Goal: Transaction & Acquisition: Register for event/course

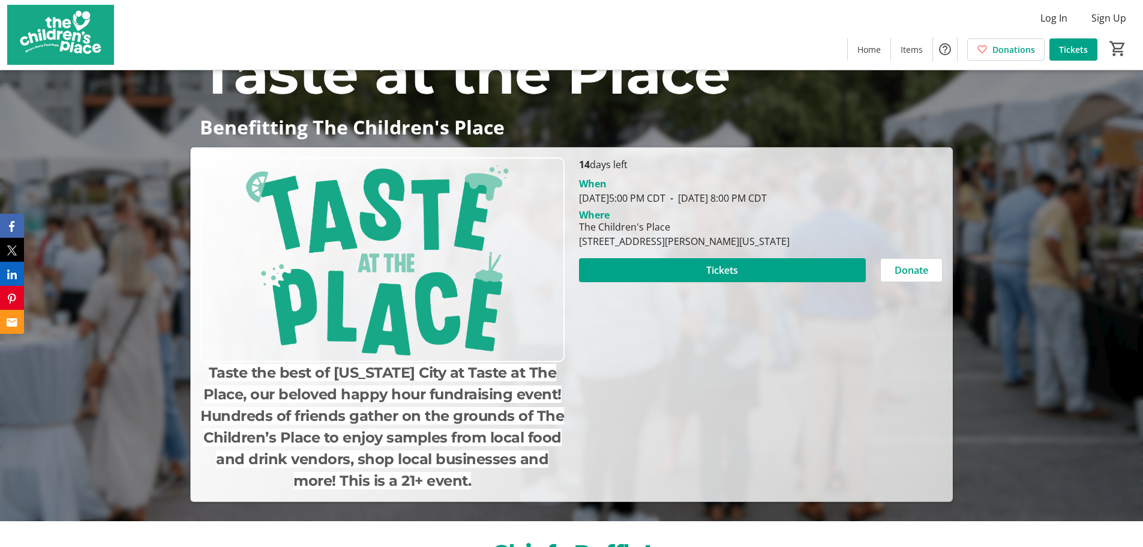
scroll to position [60, 0]
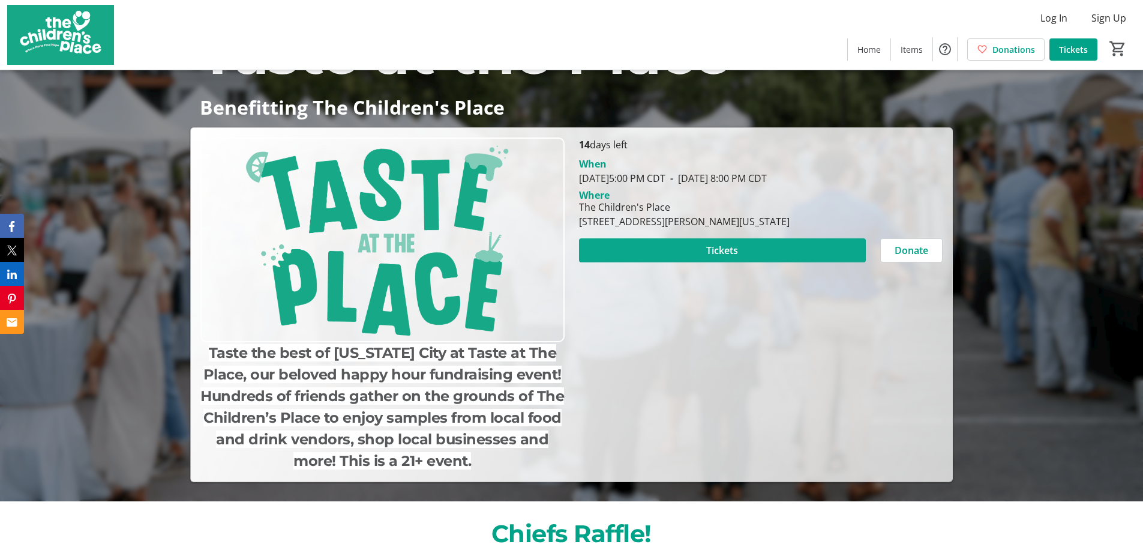
click at [693, 256] on span at bounding box center [722, 250] width 287 height 29
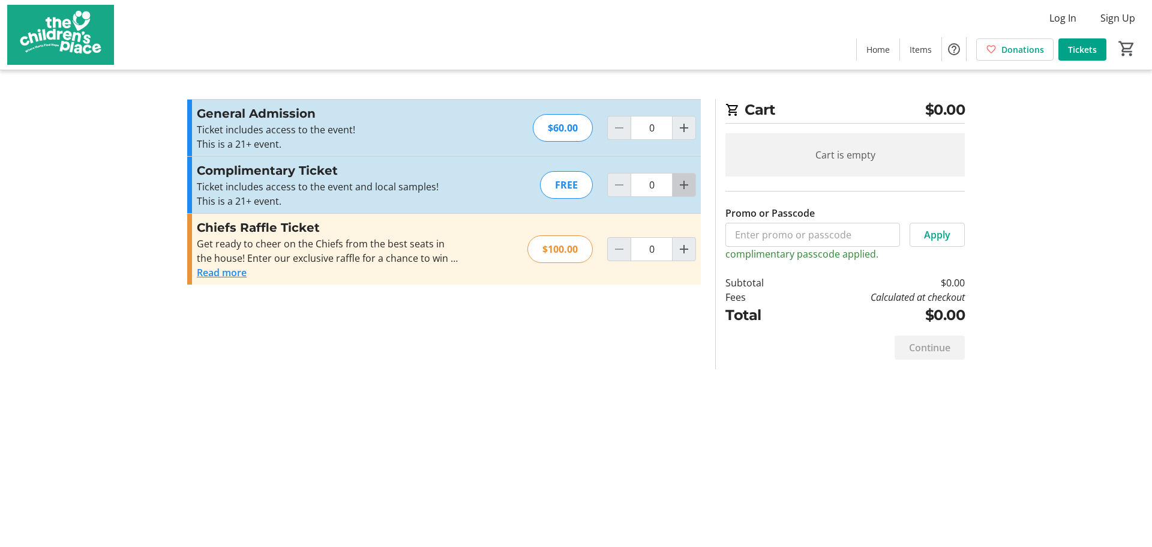
click at [688, 188] on mat-icon "Increment by one" at bounding box center [684, 185] width 14 height 14
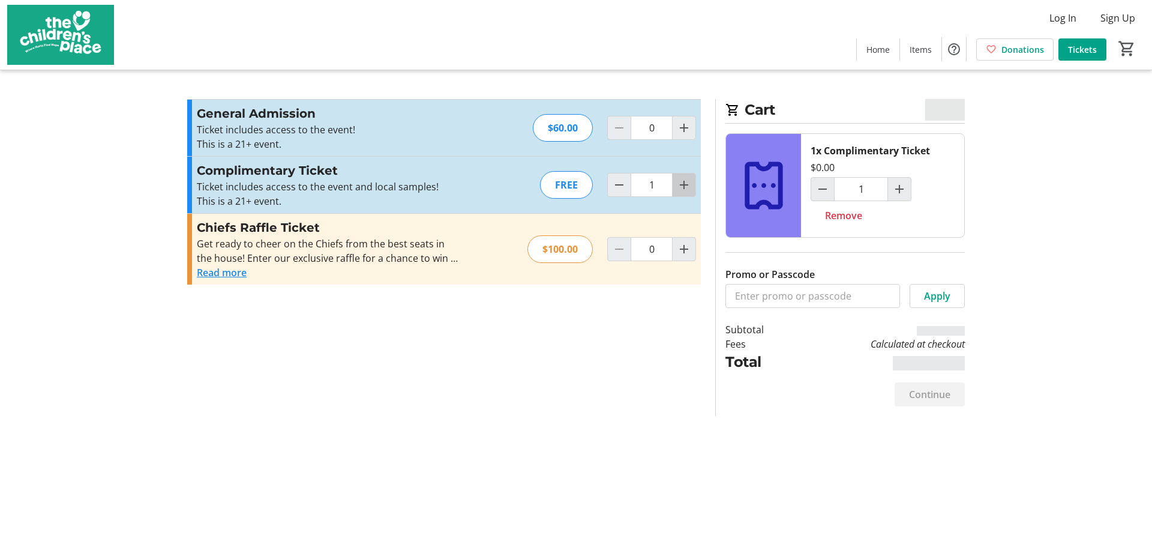
click at [688, 188] on mat-icon "Increment by one" at bounding box center [684, 185] width 14 height 14
type input "2"
click at [616, 183] on mat-icon "Decrement by one" at bounding box center [619, 185] width 14 height 14
type input "1"
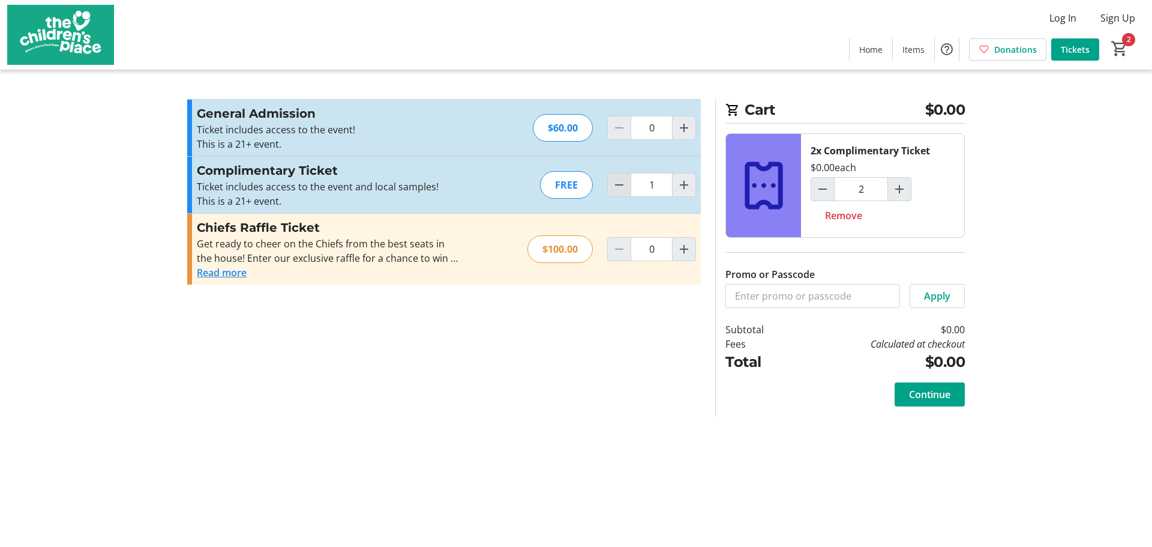
type input "1"
click at [616, 183] on mat-icon "Decrement by one" at bounding box center [619, 185] width 14 height 14
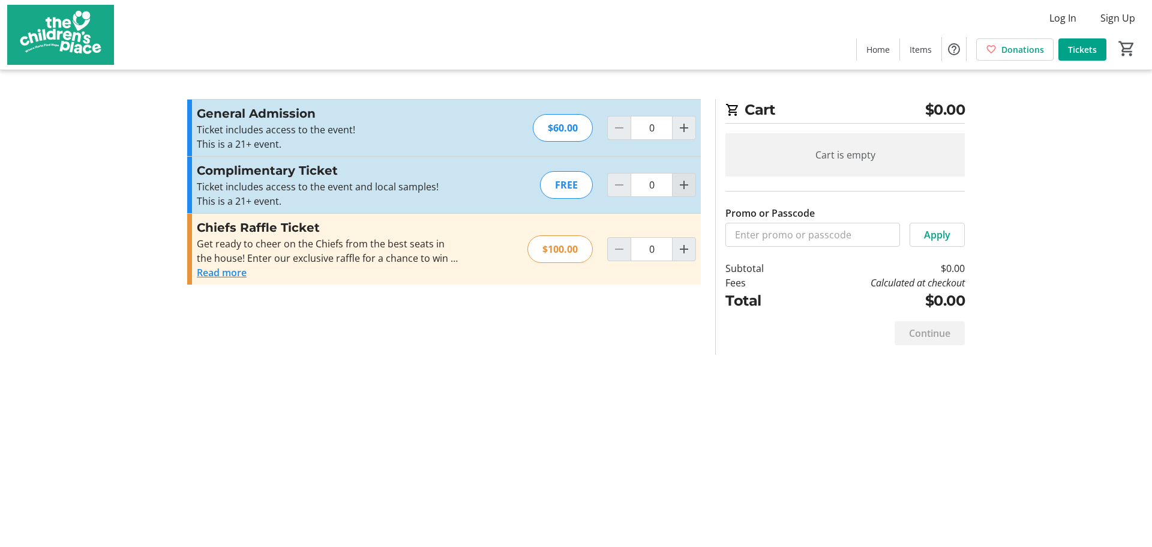
click at [680, 189] on mat-icon "Increment by one" at bounding box center [684, 185] width 14 height 14
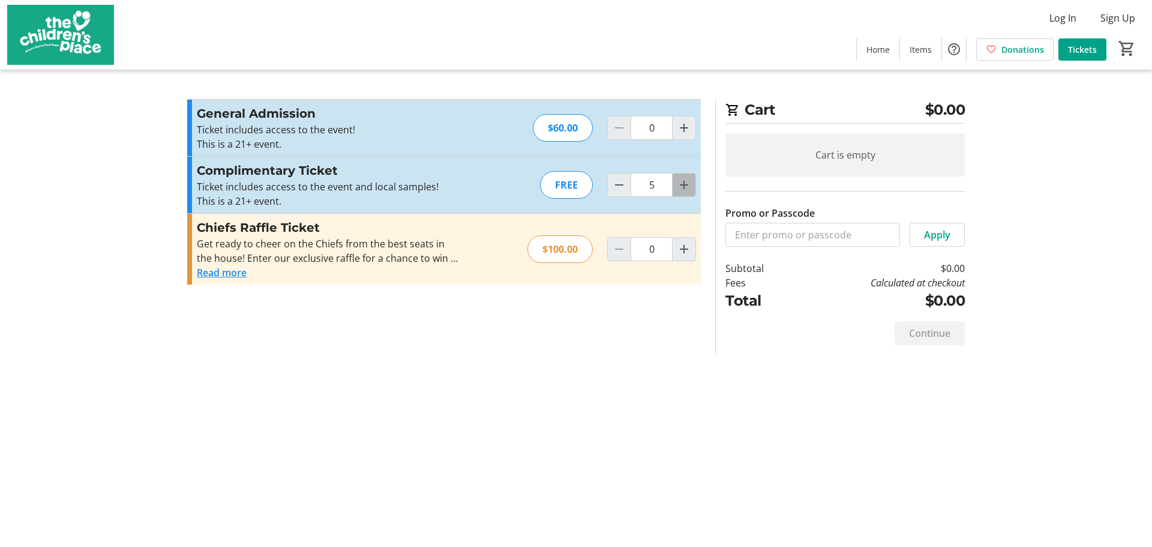
click at [680, 189] on mat-icon "Increment by one" at bounding box center [684, 185] width 14 height 14
click at [618, 186] on mat-icon "Decrement by one" at bounding box center [619, 185] width 14 height 14
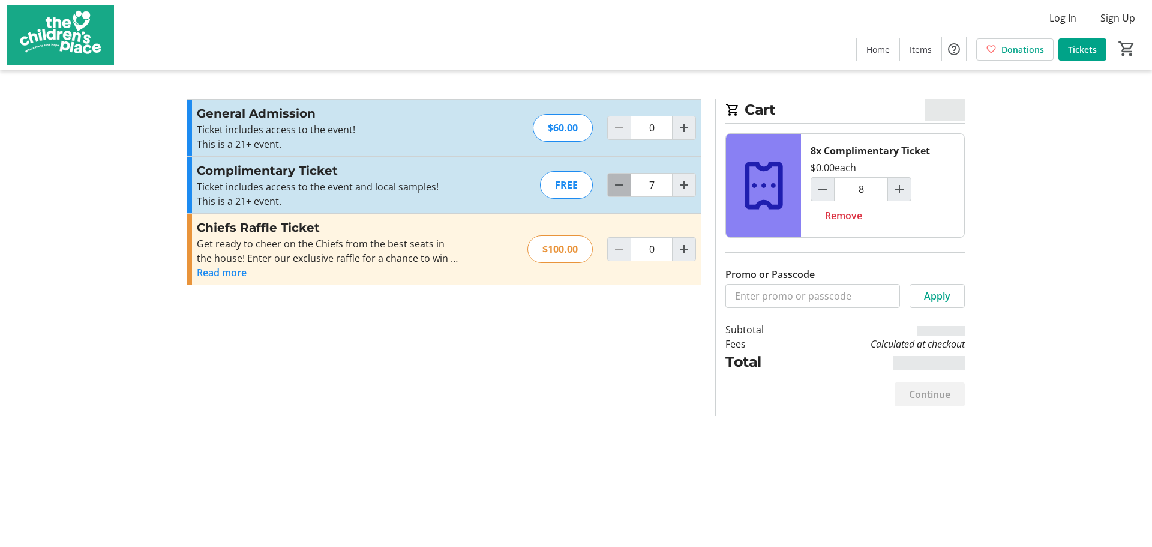
click at [618, 186] on mat-icon "Decrement by one" at bounding box center [619, 185] width 14 height 14
type input "3"
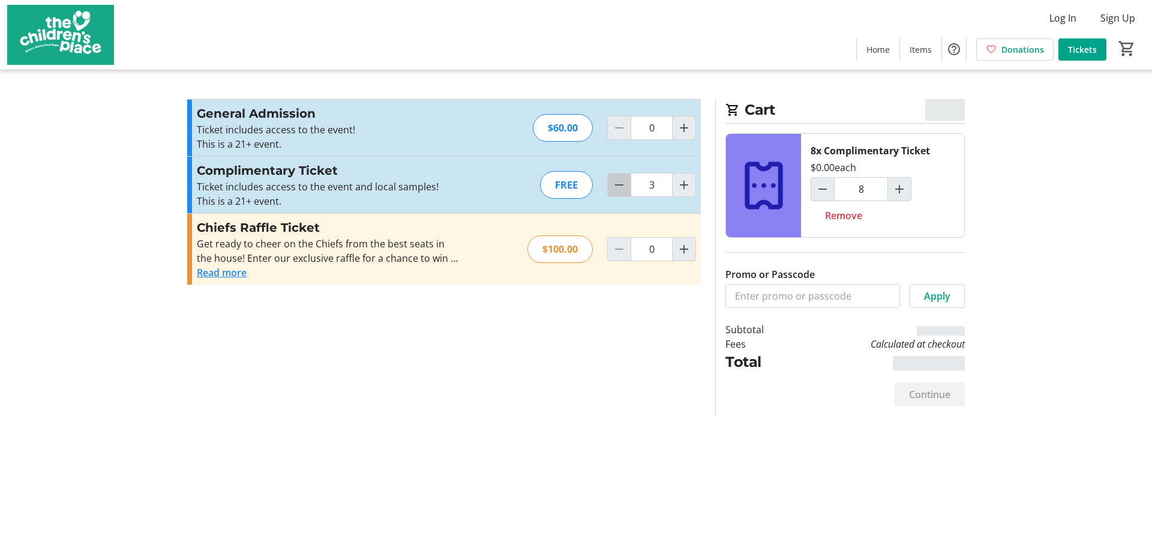
type input "4"
click at [618, 186] on mat-icon "Decrement by one" at bounding box center [619, 185] width 14 height 14
type input "2"
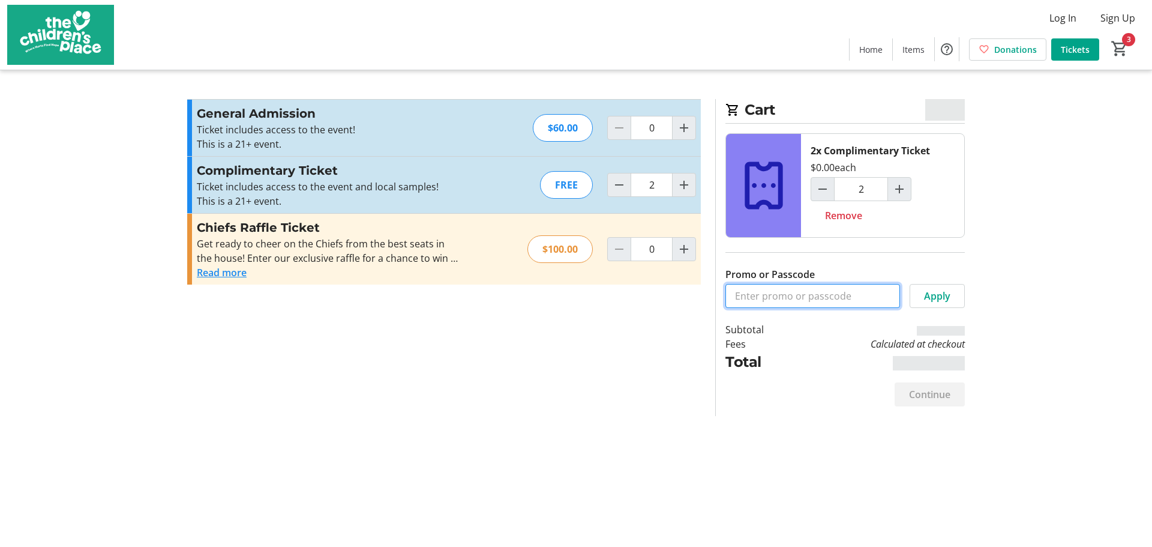
click at [796, 289] on input "Promo or Passcode" at bounding box center [813, 296] width 175 height 24
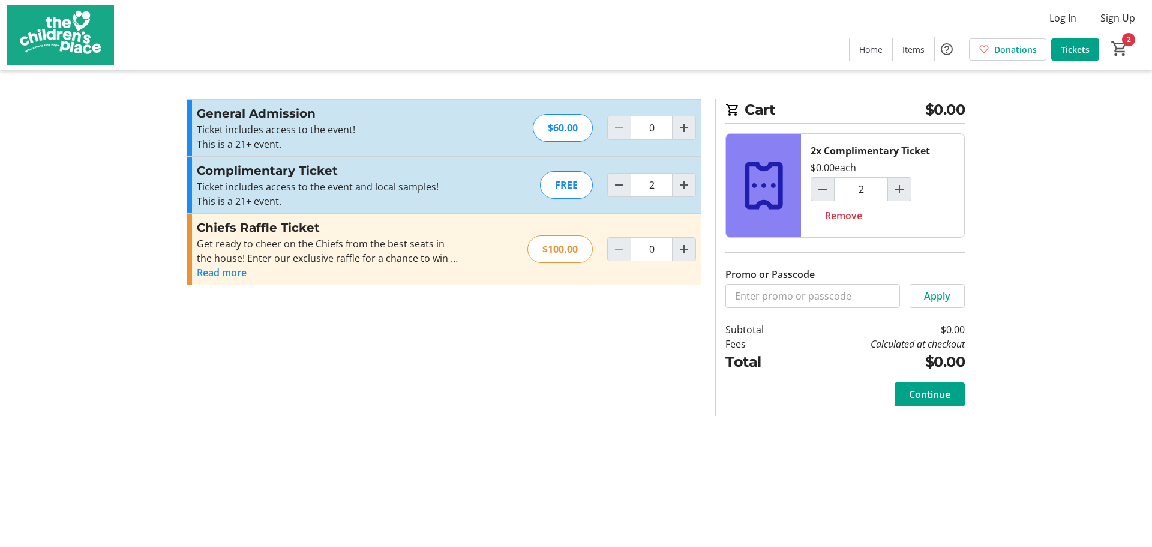
click at [574, 376] on section "Promo or Passcode Apply General Admission Ticket includes access to the event! …" at bounding box center [444, 257] width 528 height 317
click at [946, 395] on span "Continue" at bounding box center [929, 394] width 41 height 14
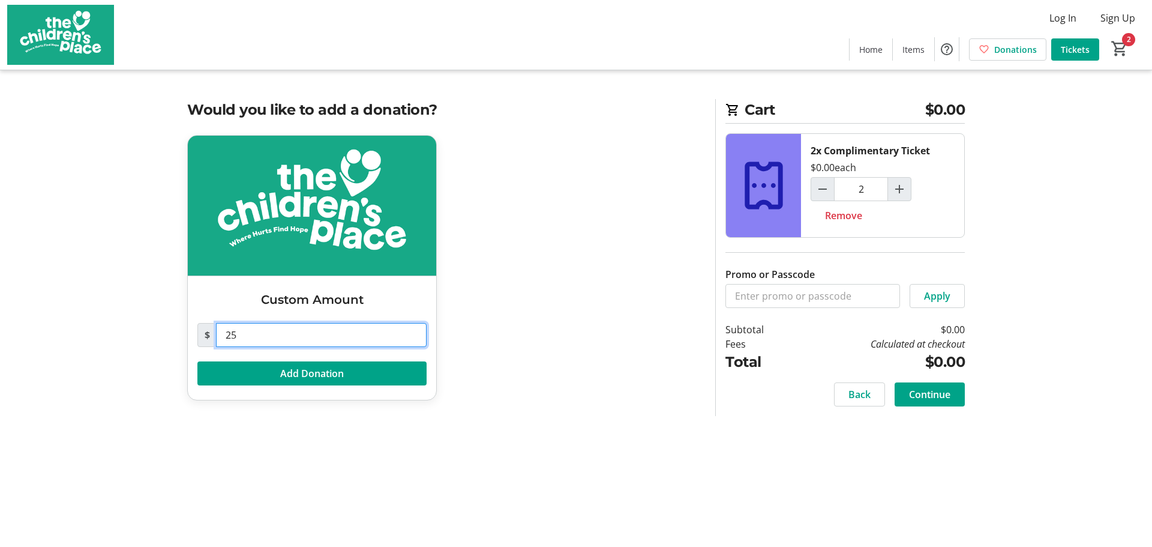
drag, startPoint x: 304, startPoint y: 335, endPoint x: 41, endPoint y: 337, distance: 262.9
click at [41, 337] on tr-checkout-feature-upsell-ui "Cart $0.00 2x Complimentary Ticket $0.00 each 2 Remove Promo or Passcode Apply …" at bounding box center [576, 273] width 1152 height 547
type input "0"
click at [543, 370] on div "Custom Amount $ 0 Add Donation" at bounding box center [444, 275] width 528 height 280
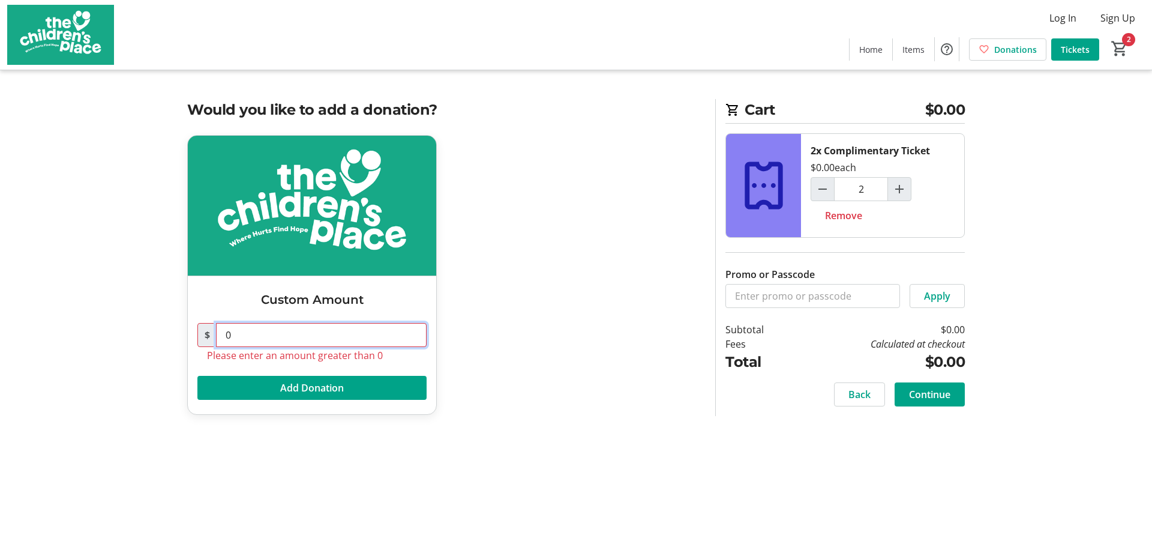
drag, startPoint x: 352, startPoint y: 338, endPoint x: 3, endPoint y: 300, distance: 351.3
click at [17, 305] on tr-checkout-feature-upsell-ui "Cart $0.00 2x Complimentary Ticket $0.00 each 2 Remove Promo or Passcode Apply …" at bounding box center [576, 273] width 1152 height 547
click at [531, 319] on div "Custom Amount $ Please enter an amount greater than 0 Add Donation" at bounding box center [444, 282] width 528 height 294
click at [951, 394] on span at bounding box center [930, 394] width 70 height 29
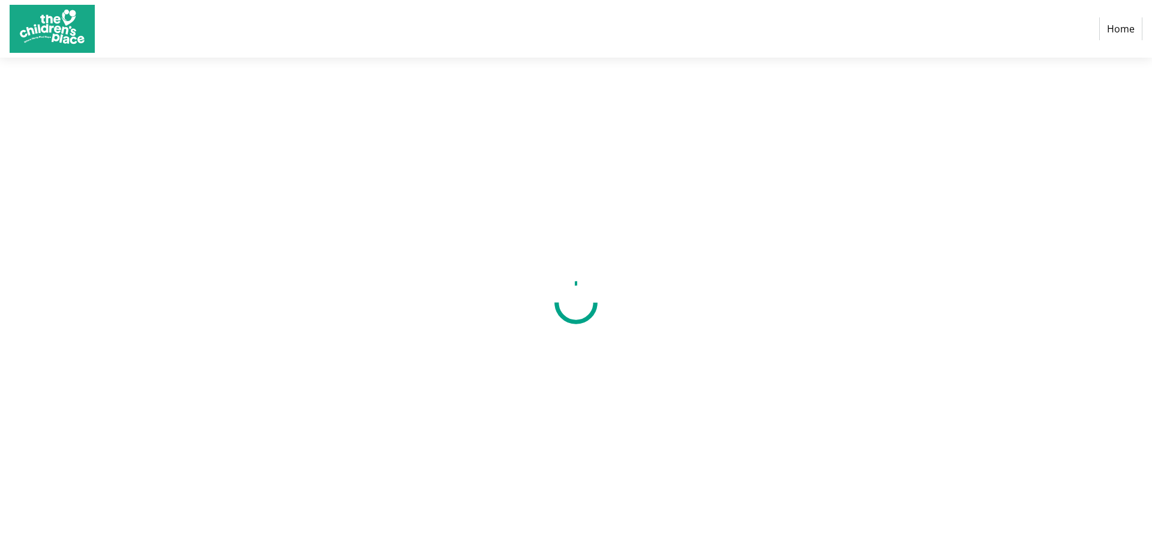
select select "US"
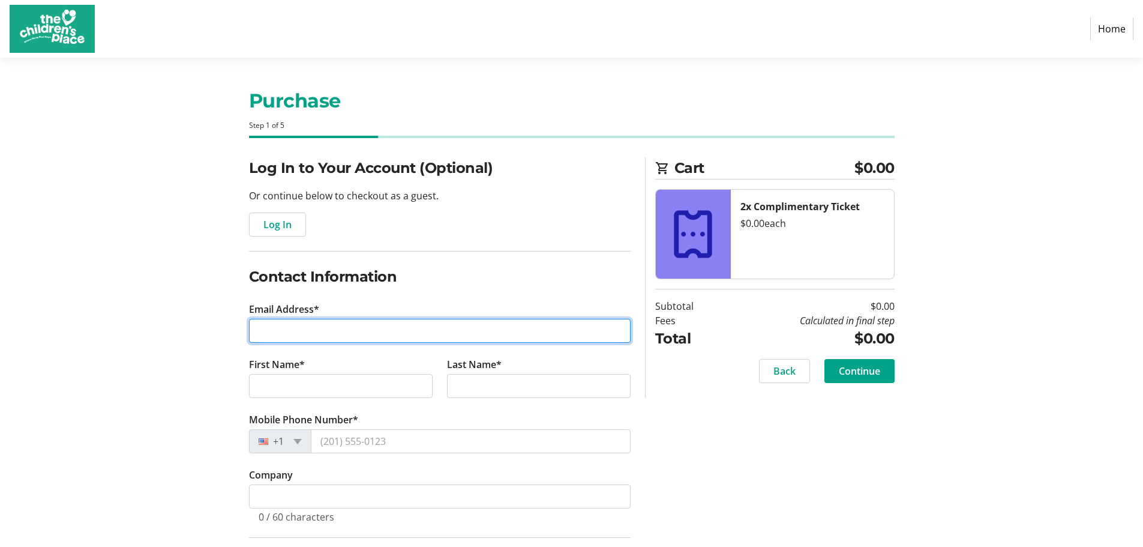
click at [421, 326] on input "Email Address*" at bounding box center [440, 331] width 382 height 24
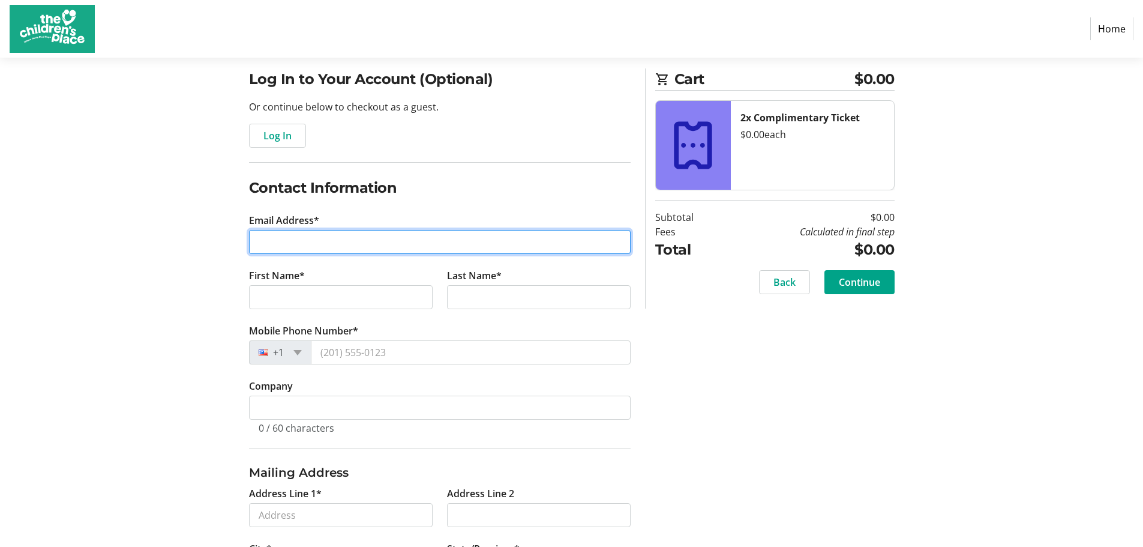
scroll to position [88, 0]
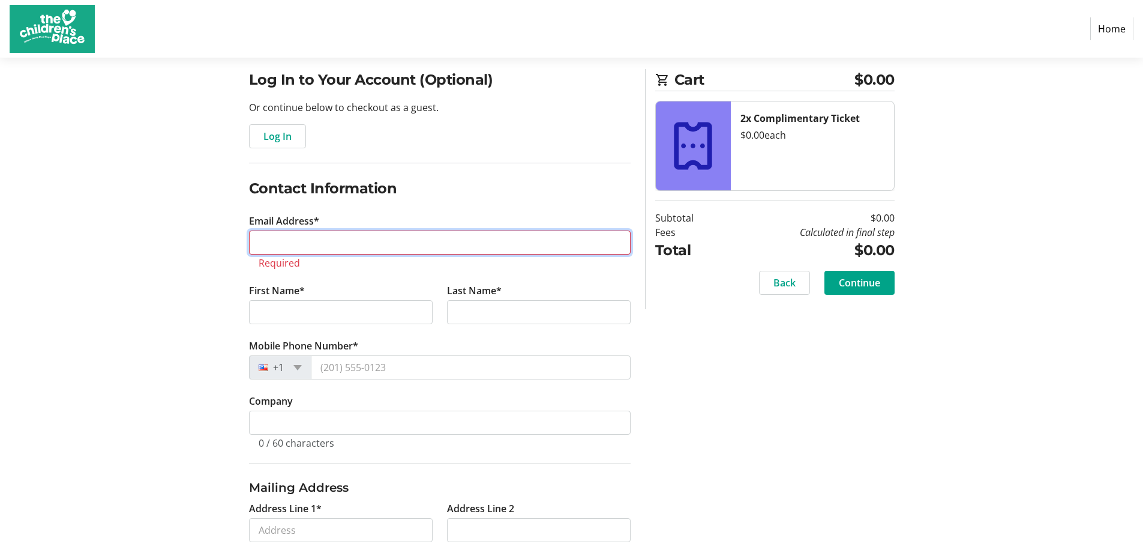
click at [301, 238] on input "Email Address*" at bounding box center [440, 242] width 382 height 24
click at [329, 234] on input "Email Address*" at bounding box center [440, 242] width 382 height 24
type input "[EMAIL_ADDRESS][DOMAIN_NAME]"
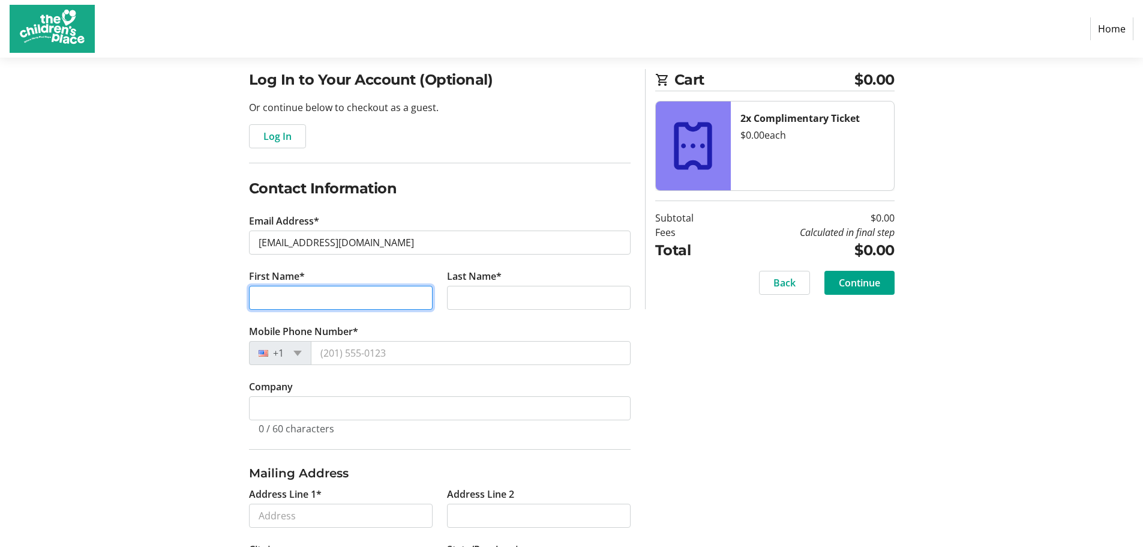
type input "e"
type input "[PERSON_NAME]"
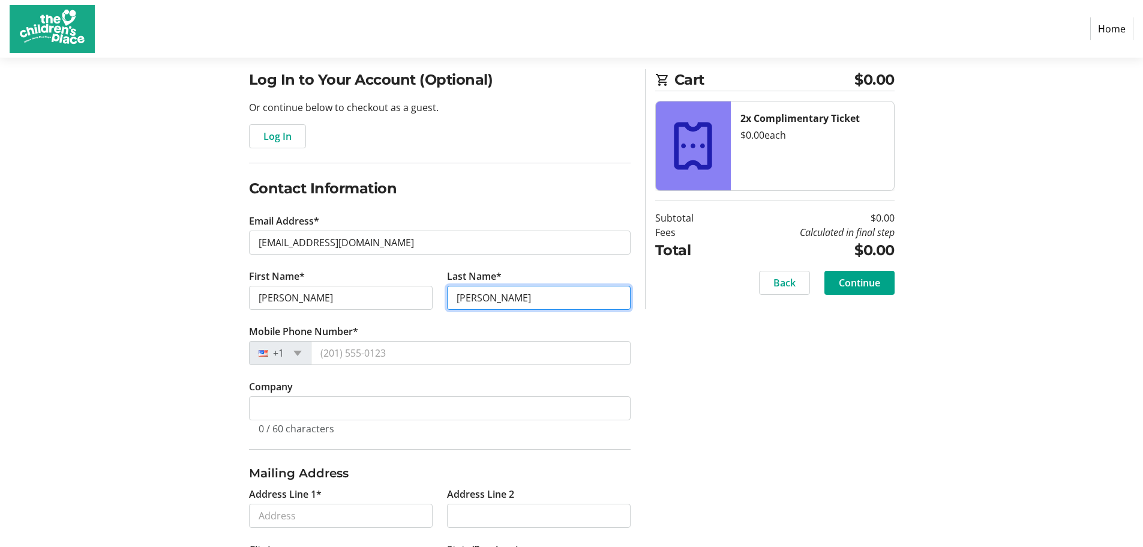
type input "[PERSON_NAME]"
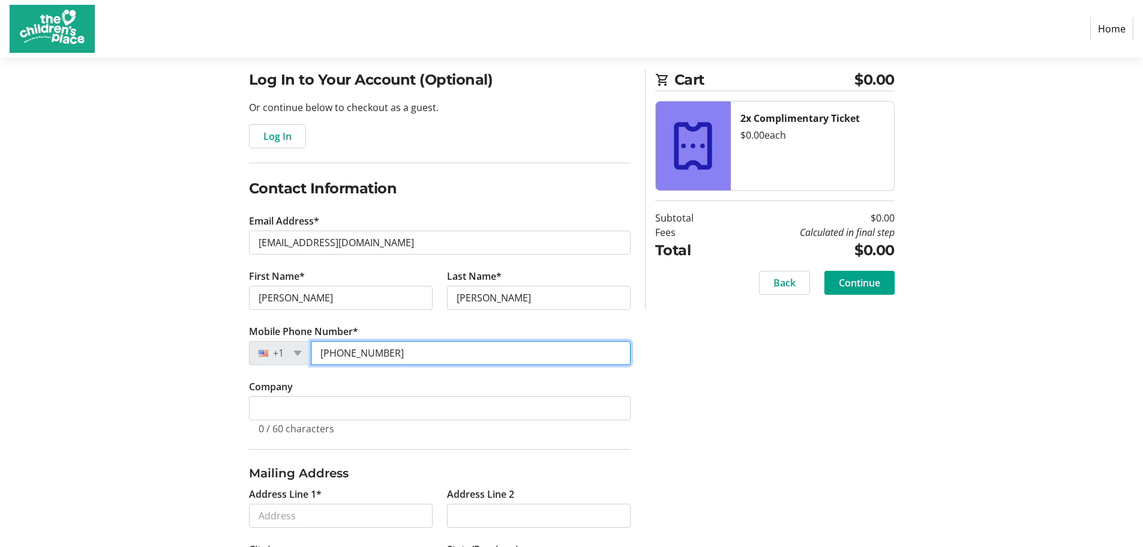
type input "[PHONE_NUMBER]"
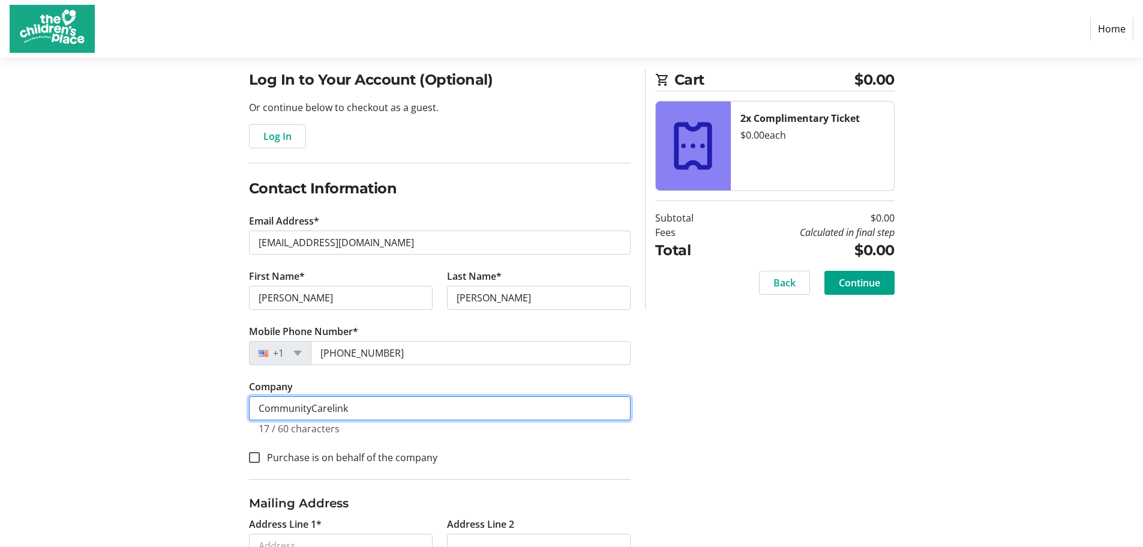
click at [311, 412] on input "CommunityCarelink" at bounding box center [440, 408] width 382 height 24
click at [335, 408] on input "Community Carelink" at bounding box center [440, 408] width 382 height 24
type input "Community CareLink"
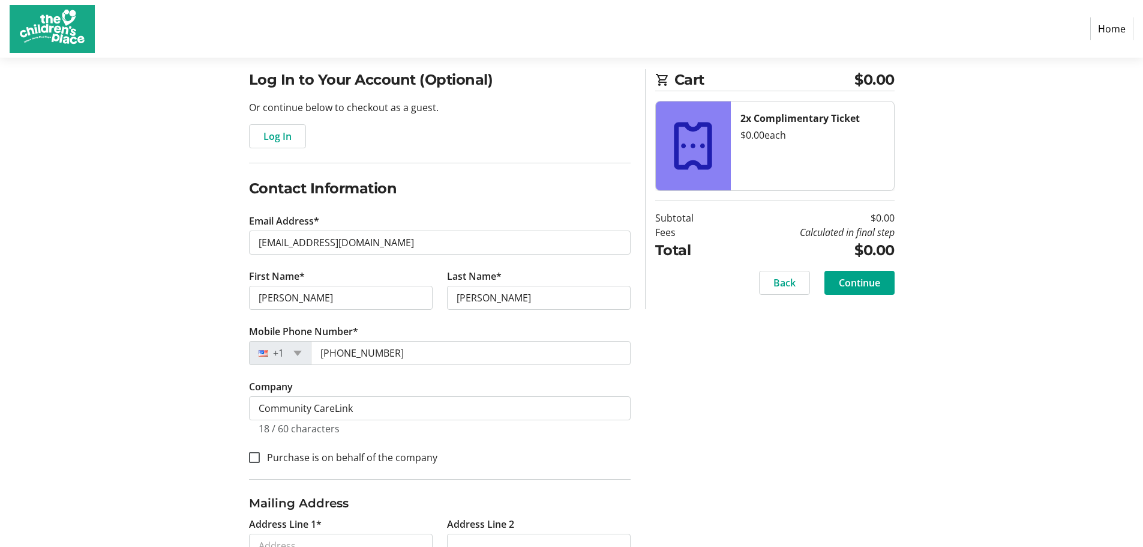
click at [776, 395] on div "Log In to Your Account (Optional) Or continue below to checkout as a guest. Log…" at bounding box center [572, 383] width 792 height 628
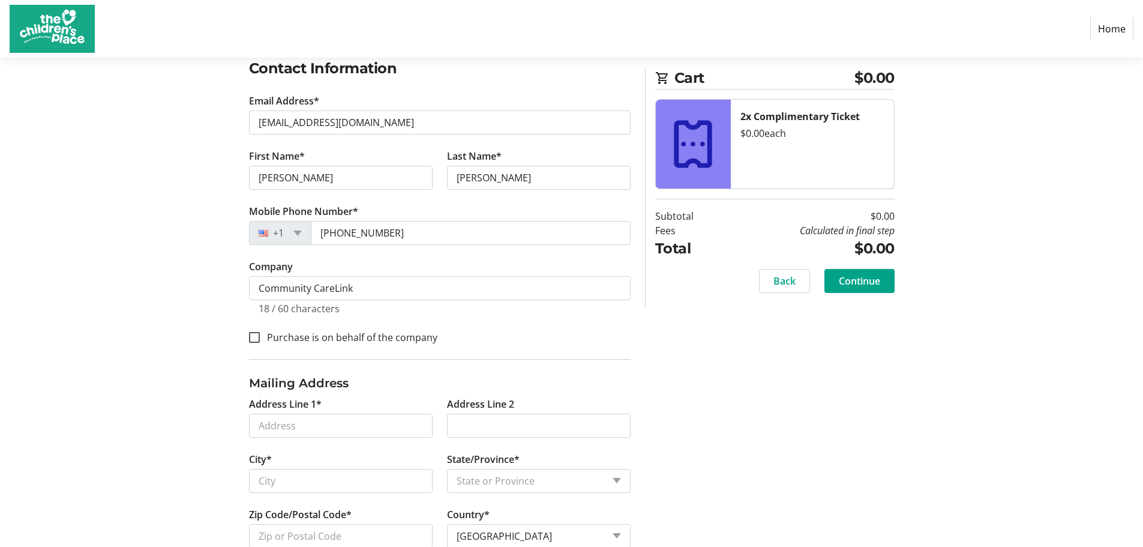
scroll to position [238, 0]
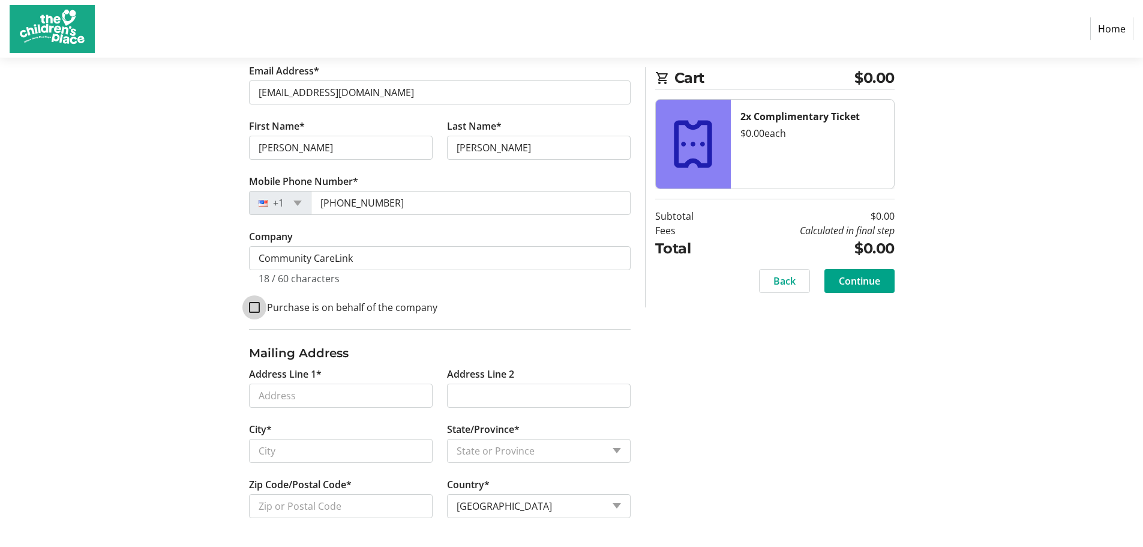
click at [253, 312] on input "Purchase is on behalf of the company" at bounding box center [254, 307] width 11 height 11
checkbox input "true"
click at [301, 397] on input "Address Line 1*" at bounding box center [341, 395] width 184 height 24
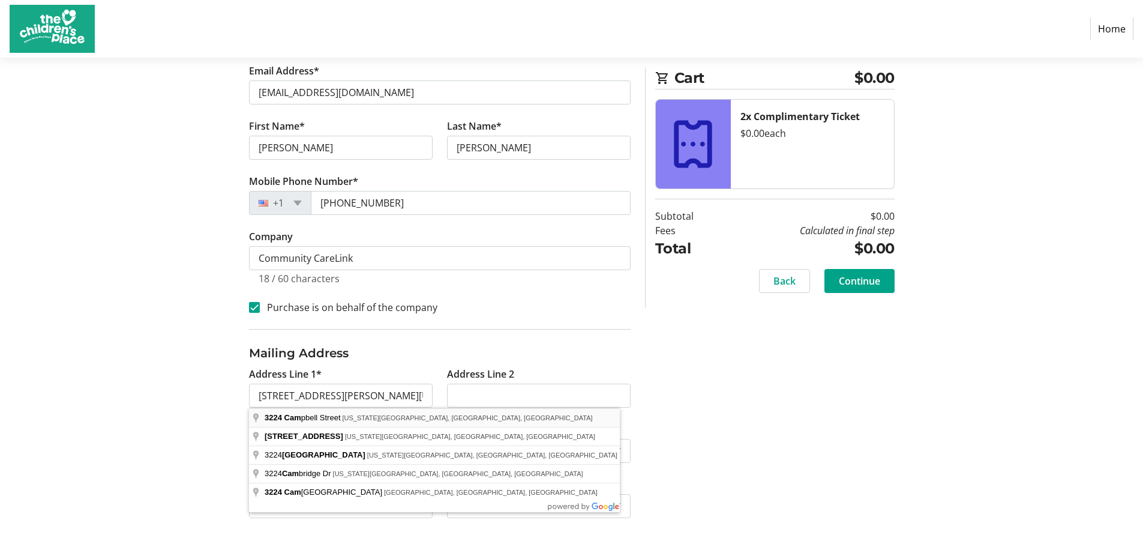
type input "[STREET_ADDRESS][PERSON_NAME]"
type input "[US_STATE][GEOGRAPHIC_DATA]"
select select "MO"
type input "64109"
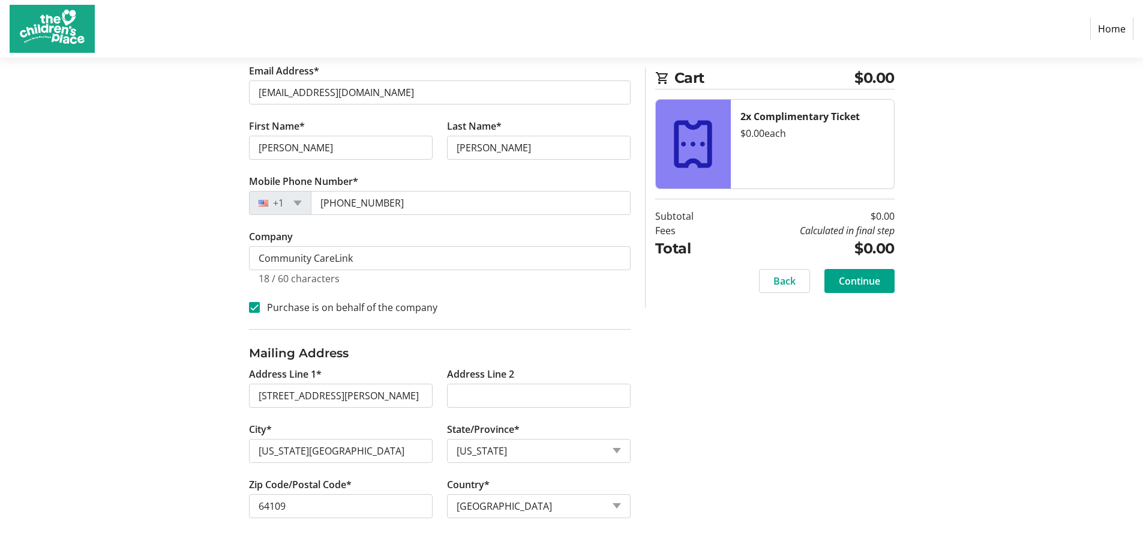
click at [146, 413] on section "Purchase Step 1 of 5 Cart $0.00 2x Complimentary Ticket $0.00 each Subtotal $0.…" at bounding box center [571, 182] width 1143 height 727
click at [863, 288] on span at bounding box center [860, 280] width 70 height 29
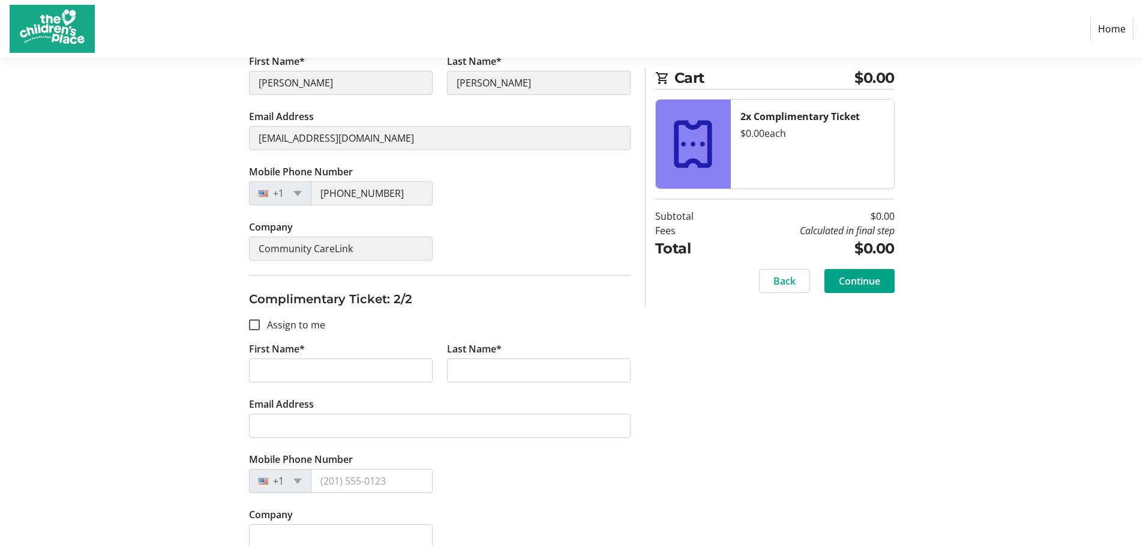
scroll to position [293, 0]
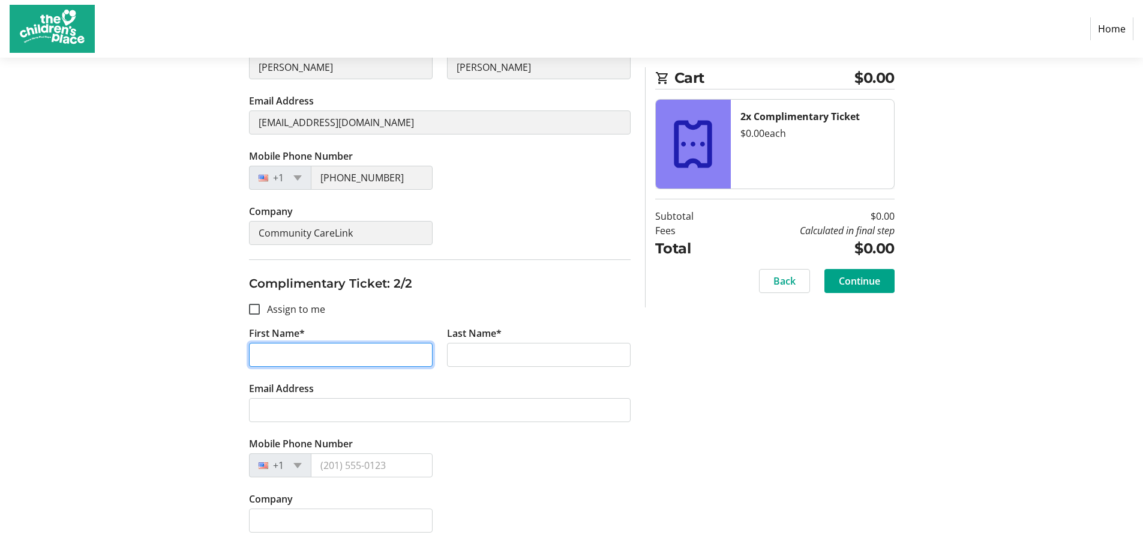
click at [304, 359] on input "First Name*" at bounding box center [341, 355] width 184 height 24
type input "Devyn"
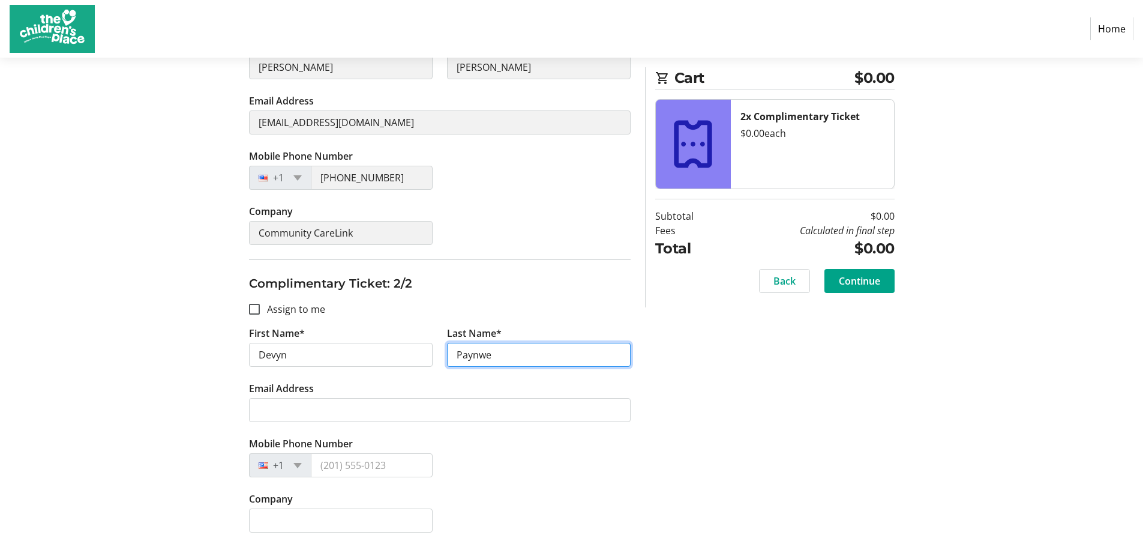
click at [544, 360] on input "Paynwe" at bounding box center [539, 355] width 184 height 24
type input "[PERSON_NAME]"
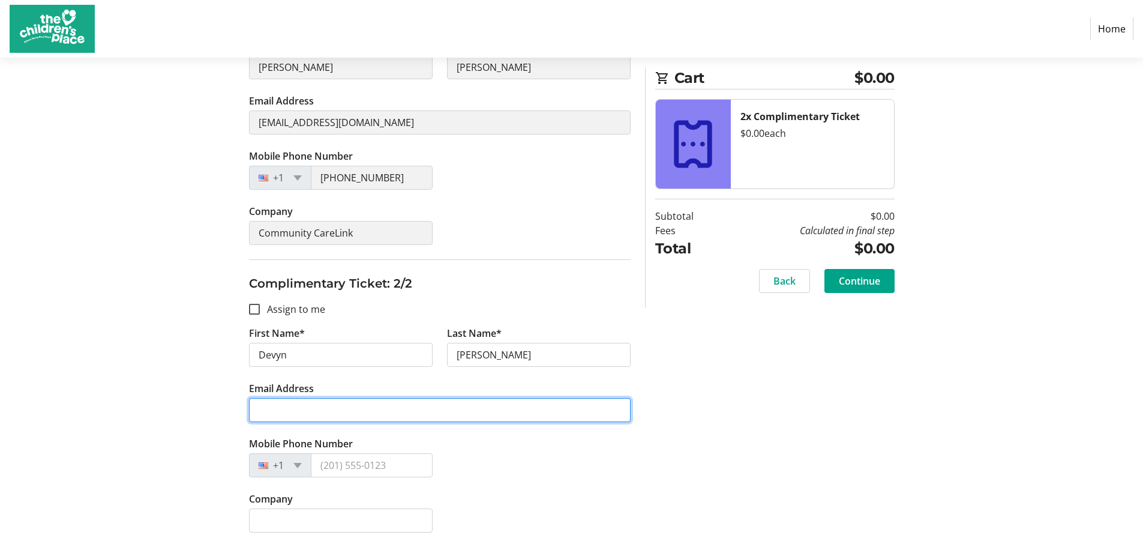
click at [364, 416] on input "Email Address" at bounding box center [440, 410] width 382 height 24
paste input "[PERSON_NAME] <[EMAIL_ADDRESS][DOMAIN_NAME]>"
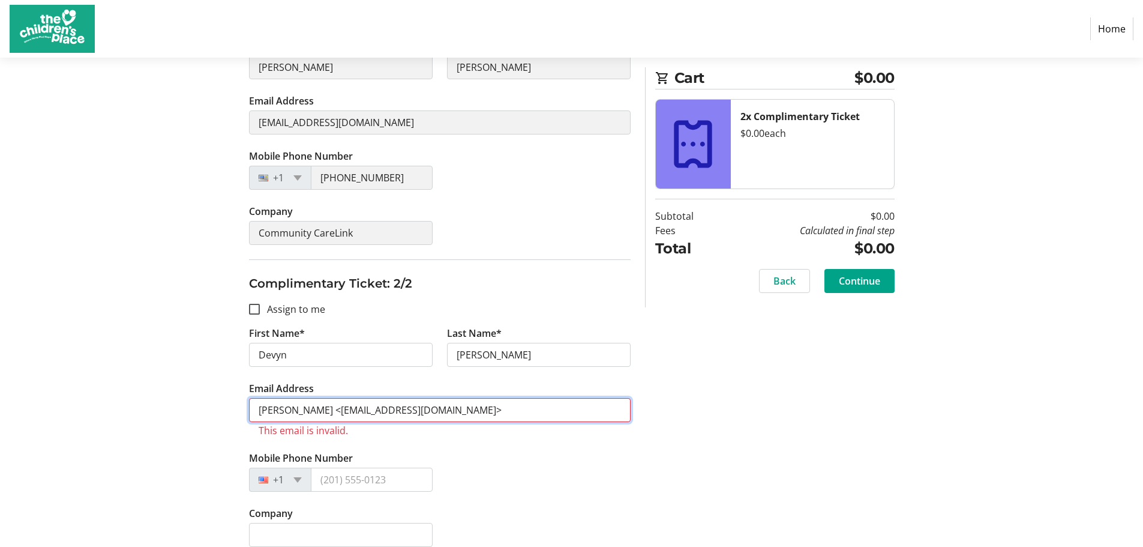
drag, startPoint x: 326, startPoint y: 408, endPoint x: 99, endPoint y: 409, distance: 227.5
click at [86, 409] on section "Purchase Step 2 of 5 Cart $0.00 2x Complimentary Ticket $0.00 each Subtotal $0.…" at bounding box center [571, 162] width 1143 height 797
click at [518, 412] on input "[EMAIL_ADDRESS][DOMAIN_NAME]>" at bounding box center [440, 410] width 382 height 24
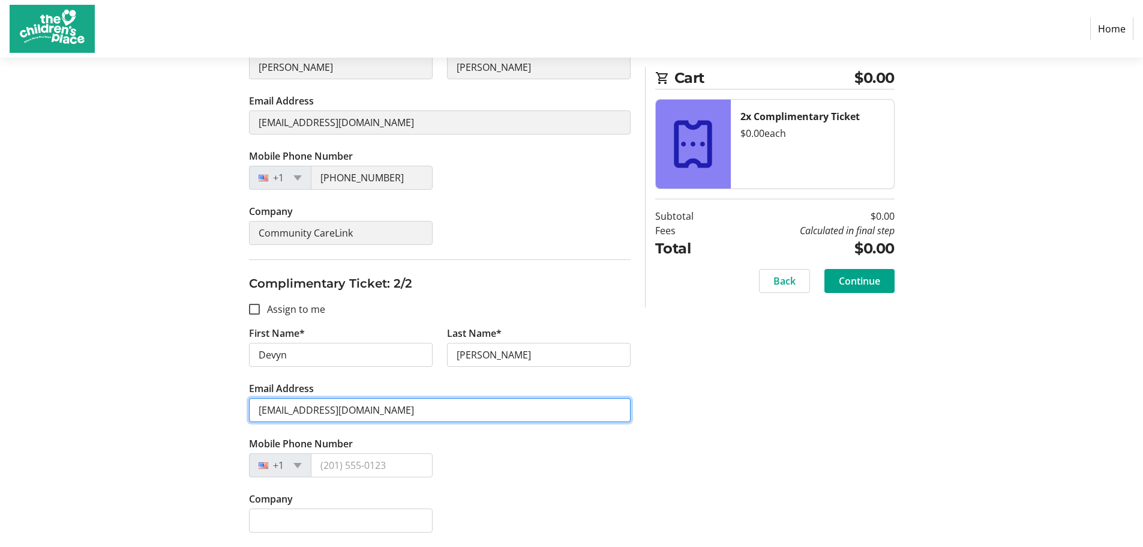
type input "[EMAIL_ADDRESS][DOMAIN_NAME]"
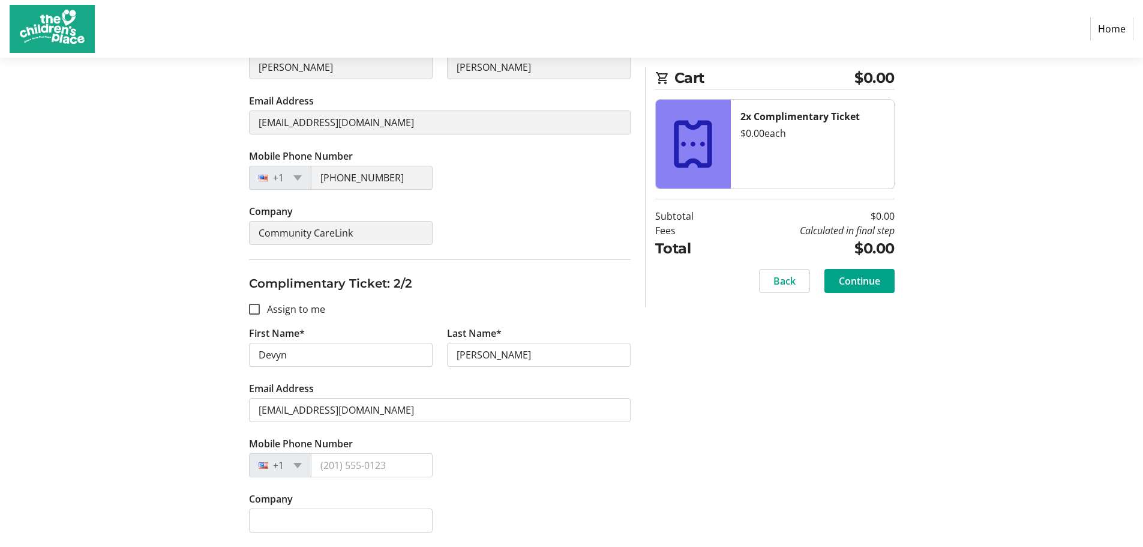
click at [585, 466] on div "Mobile Phone Number +1" at bounding box center [440, 463] width 396 height 55
click at [389, 457] on input "Mobile Phone Number" at bounding box center [372, 465] width 122 height 24
type input "[PHONE_NUMBER]"
click at [470, 487] on div "Mobile Phone Number [PHONE_NUMBER]" at bounding box center [440, 463] width 396 height 55
click at [397, 526] on input "Company" at bounding box center [341, 520] width 184 height 24
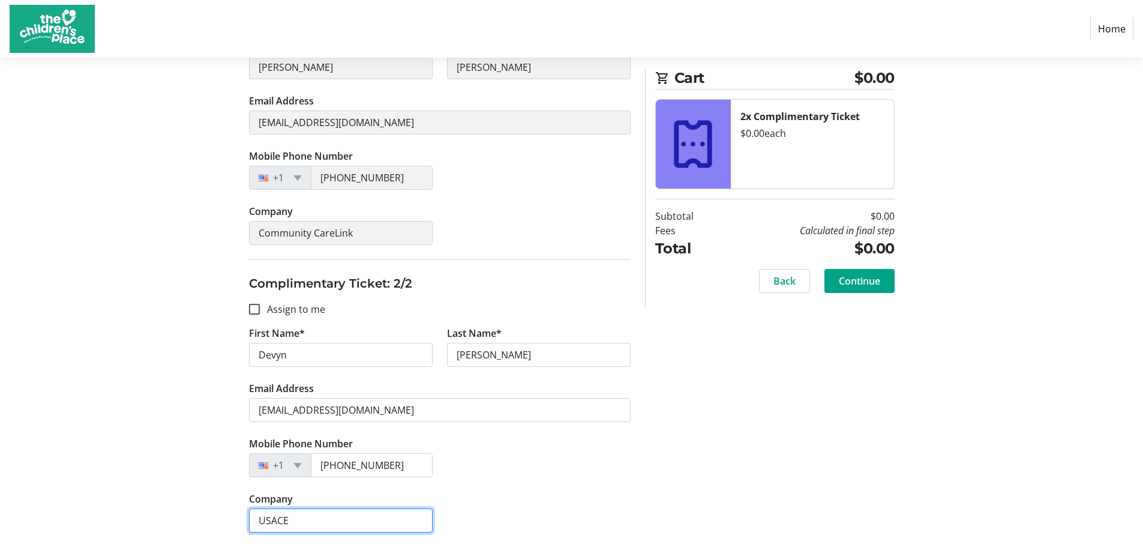
type input "USACE"
click at [549, 479] on div "Mobile Phone Number [PHONE_NUMBER]" at bounding box center [440, 463] width 396 height 55
click at [694, 460] on div "Assign Tickets Enter details for each attendee so that they receive their ticke…" at bounding box center [572, 205] width 792 height 683
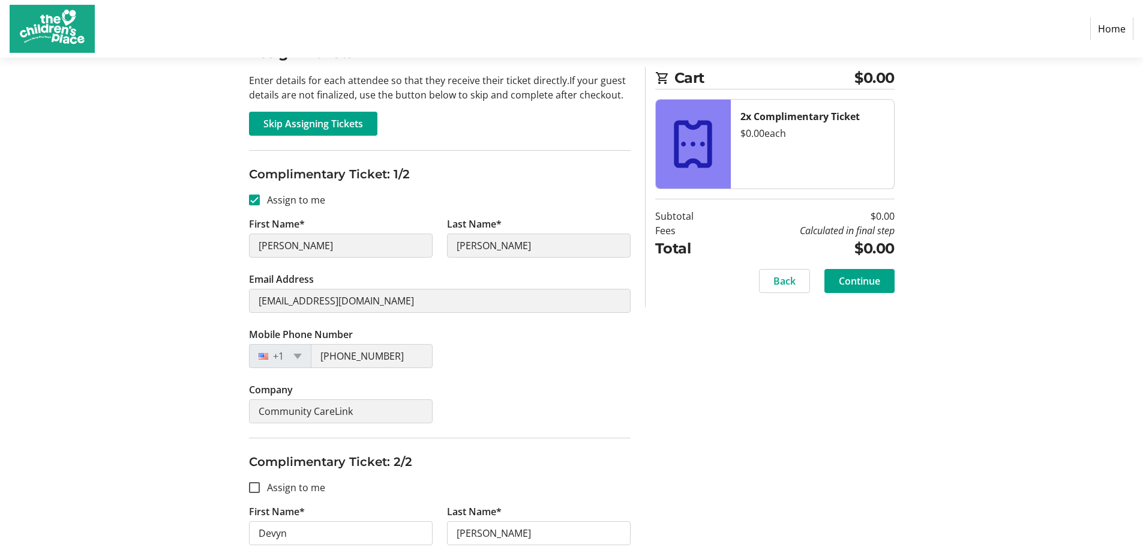
scroll to position [113, 0]
click at [865, 284] on span "Continue" at bounding box center [859, 281] width 41 height 14
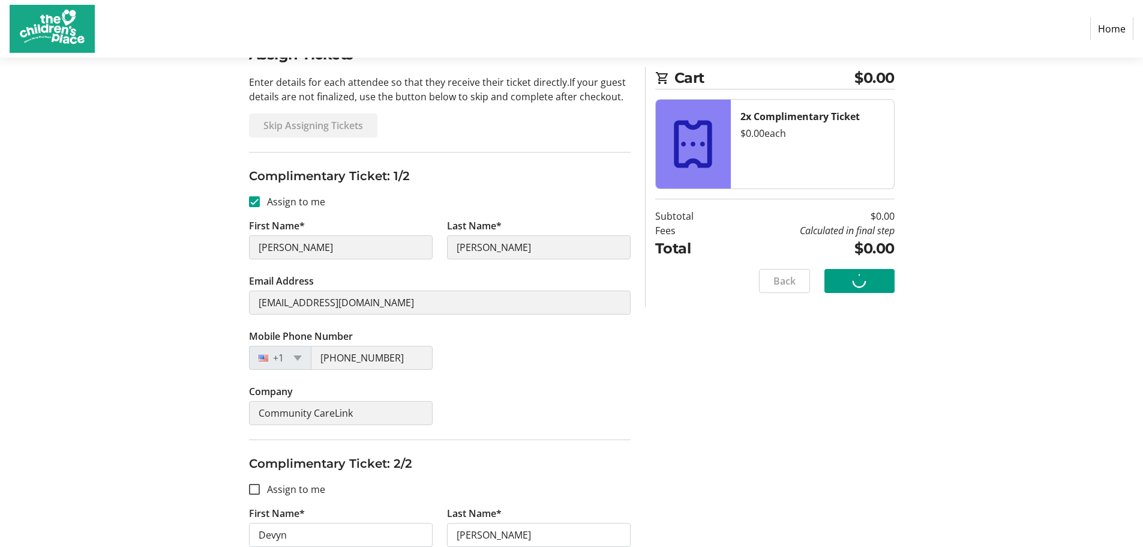
scroll to position [0, 0]
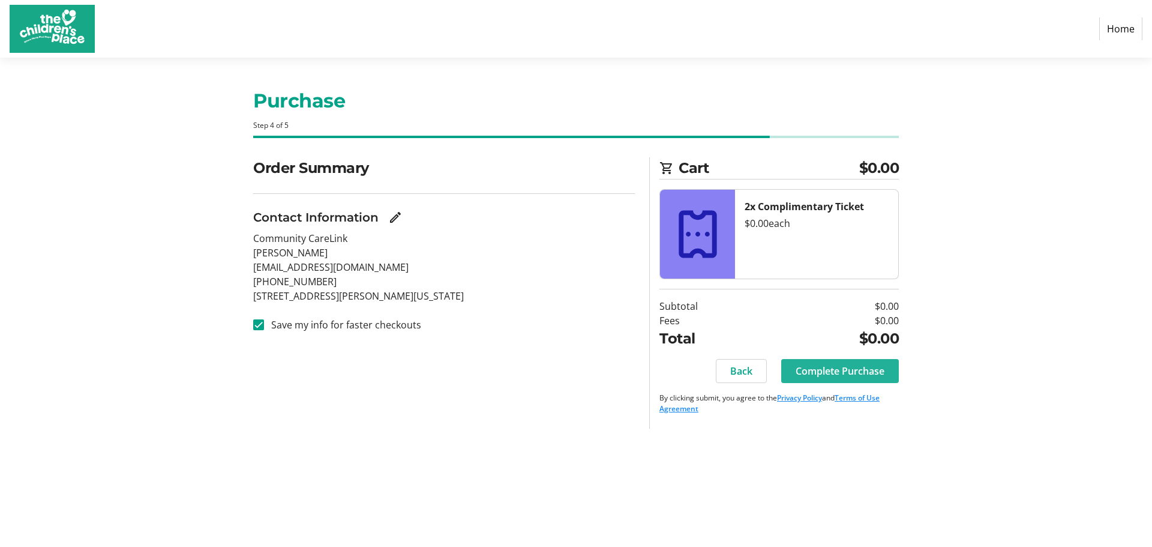
click at [844, 372] on span "Complete Purchase" at bounding box center [840, 371] width 89 height 14
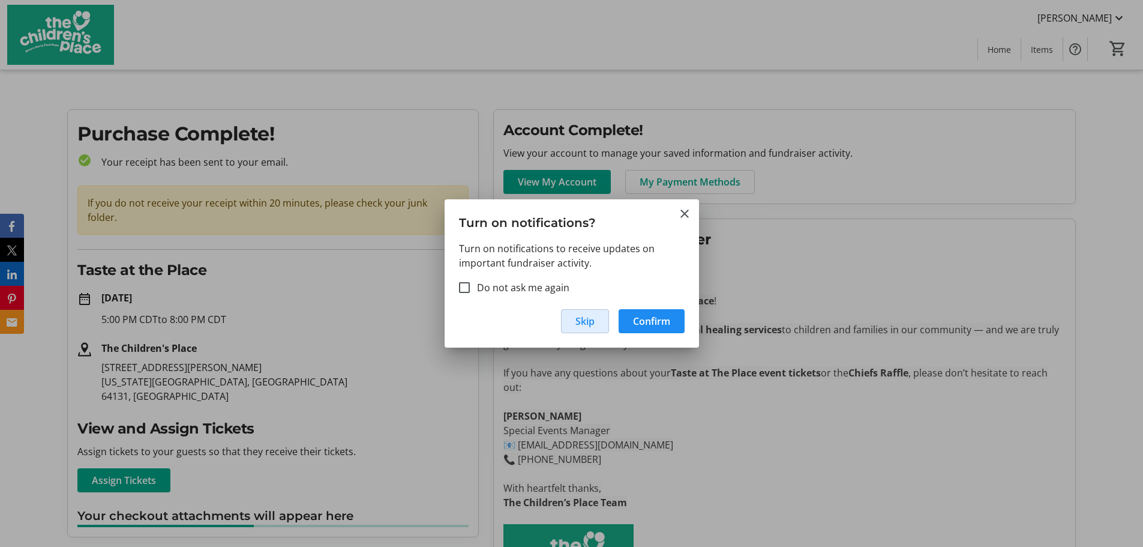
click at [585, 316] on span "Skip" at bounding box center [585, 321] width 19 height 14
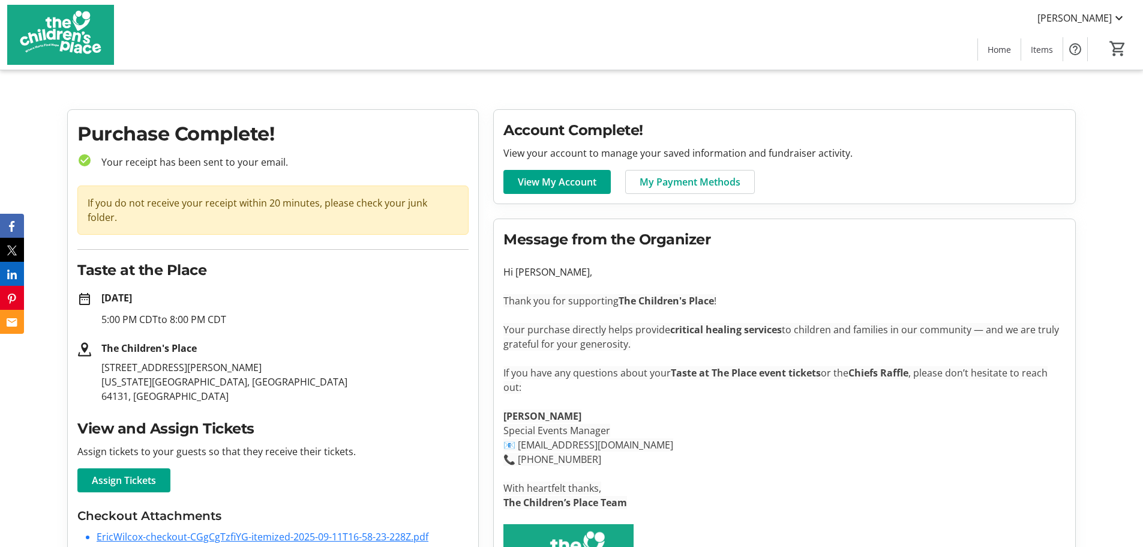
scroll to position [75, 0]
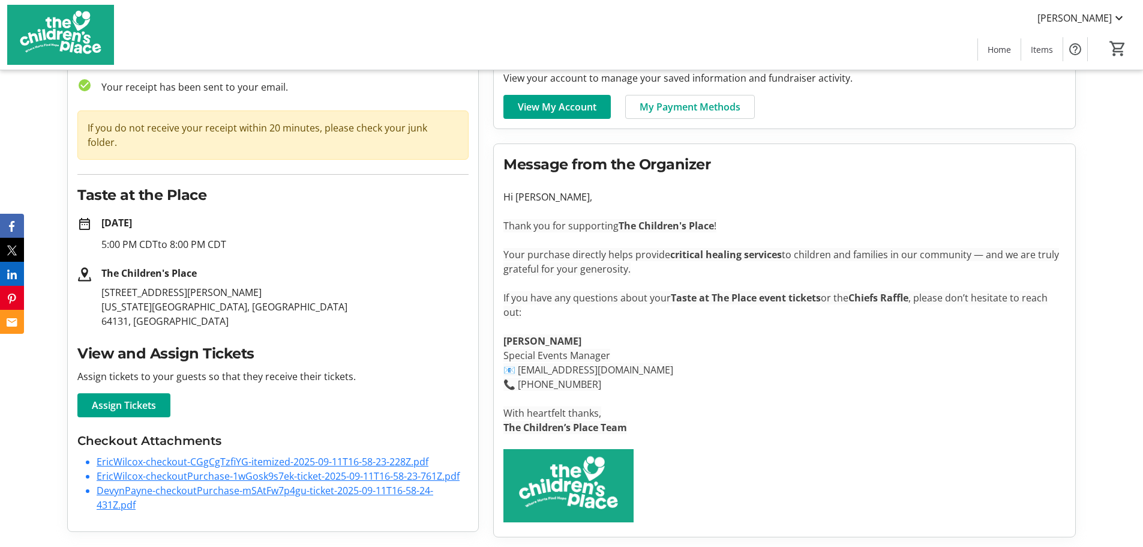
click at [182, 455] on link "EricWilcox-checkout-CGgCgTzfiYG-itemized-2025-09-11T16-58-23-228Z.pdf" at bounding box center [263, 461] width 332 height 13
click at [263, 469] on link "EricWilcox-checkoutPurchase-1wGosk9s7ek-ticket-2025-09-11T16-58-23-761Z.pdf" at bounding box center [278, 475] width 363 height 13
click at [265, 484] on link "DevynPayne-checkoutPurchase-mSAtFw7p4gu-ticket-2025-09-11T16-58-24-431Z.pdf" at bounding box center [265, 498] width 337 height 28
click at [125, 391] on span at bounding box center [123, 405] width 93 height 29
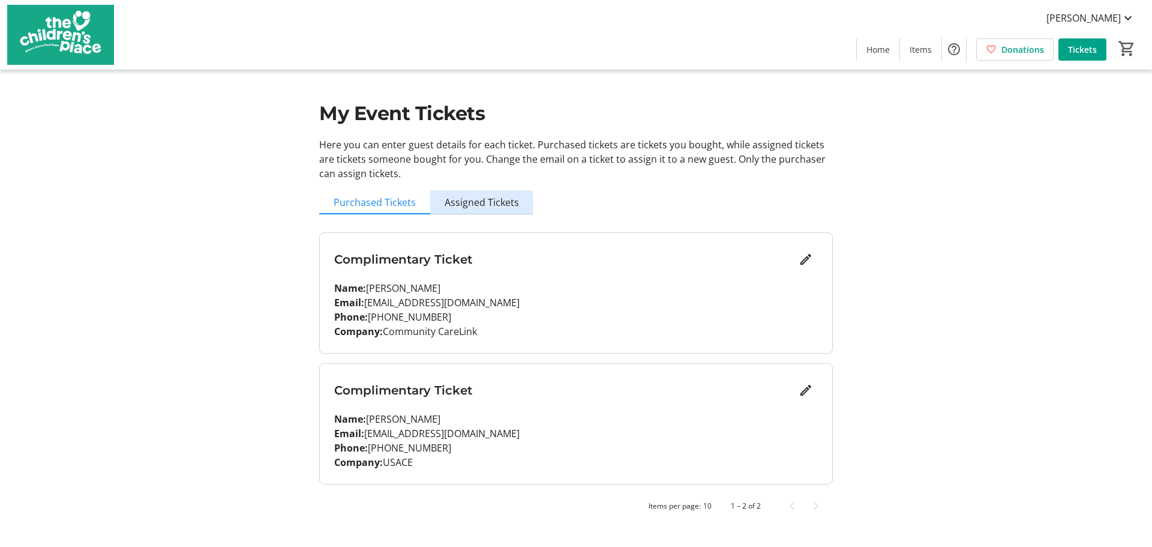
click at [466, 203] on span "Assigned Tickets" at bounding box center [482, 202] width 74 height 10
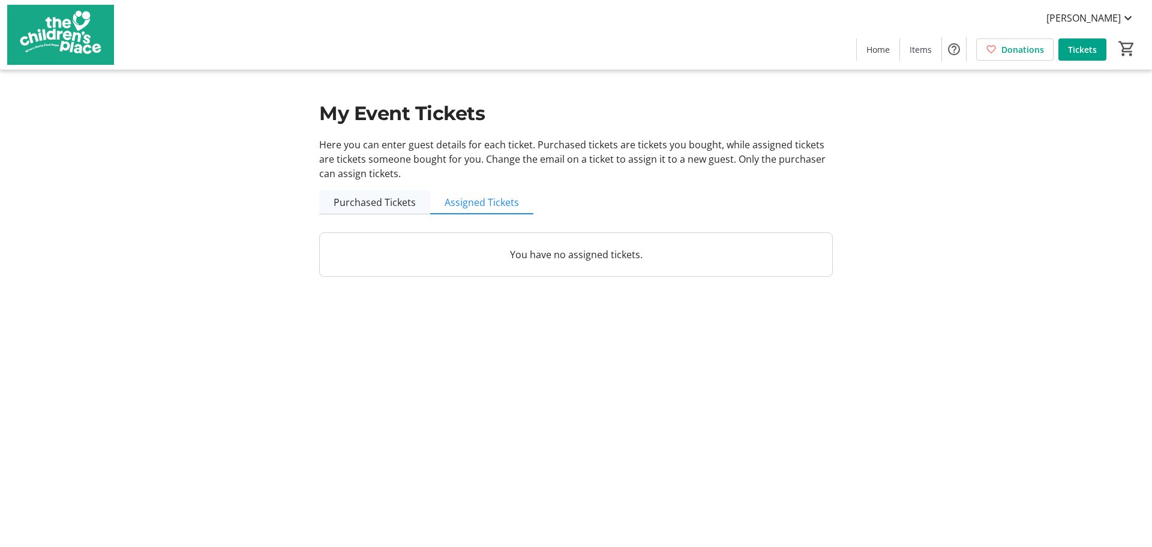
click at [380, 203] on span "Purchased Tickets" at bounding box center [375, 202] width 82 height 10
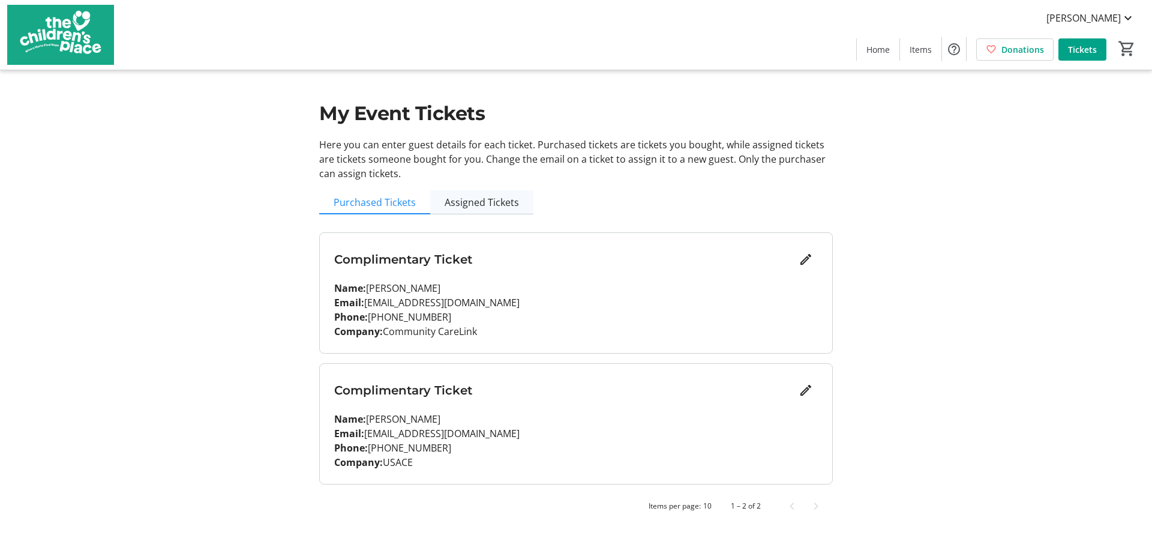
click at [481, 198] on span "Assigned Tickets" at bounding box center [482, 202] width 74 height 10
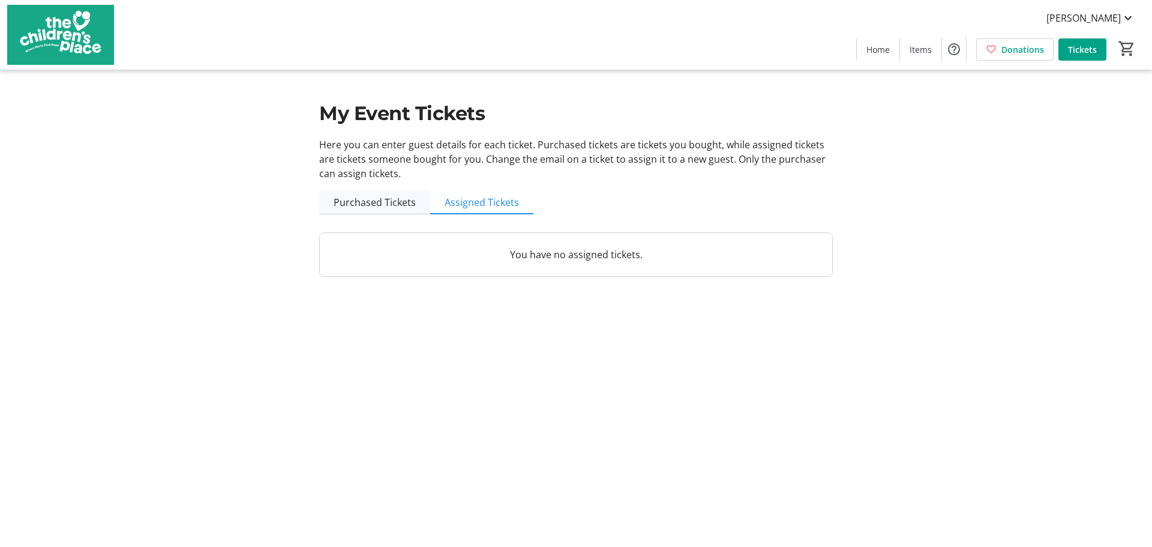
click at [406, 197] on span "Purchased Tickets" at bounding box center [375, 202] width 82 height 10
